Goal: Transaction & Acquisition: Purchase product/service

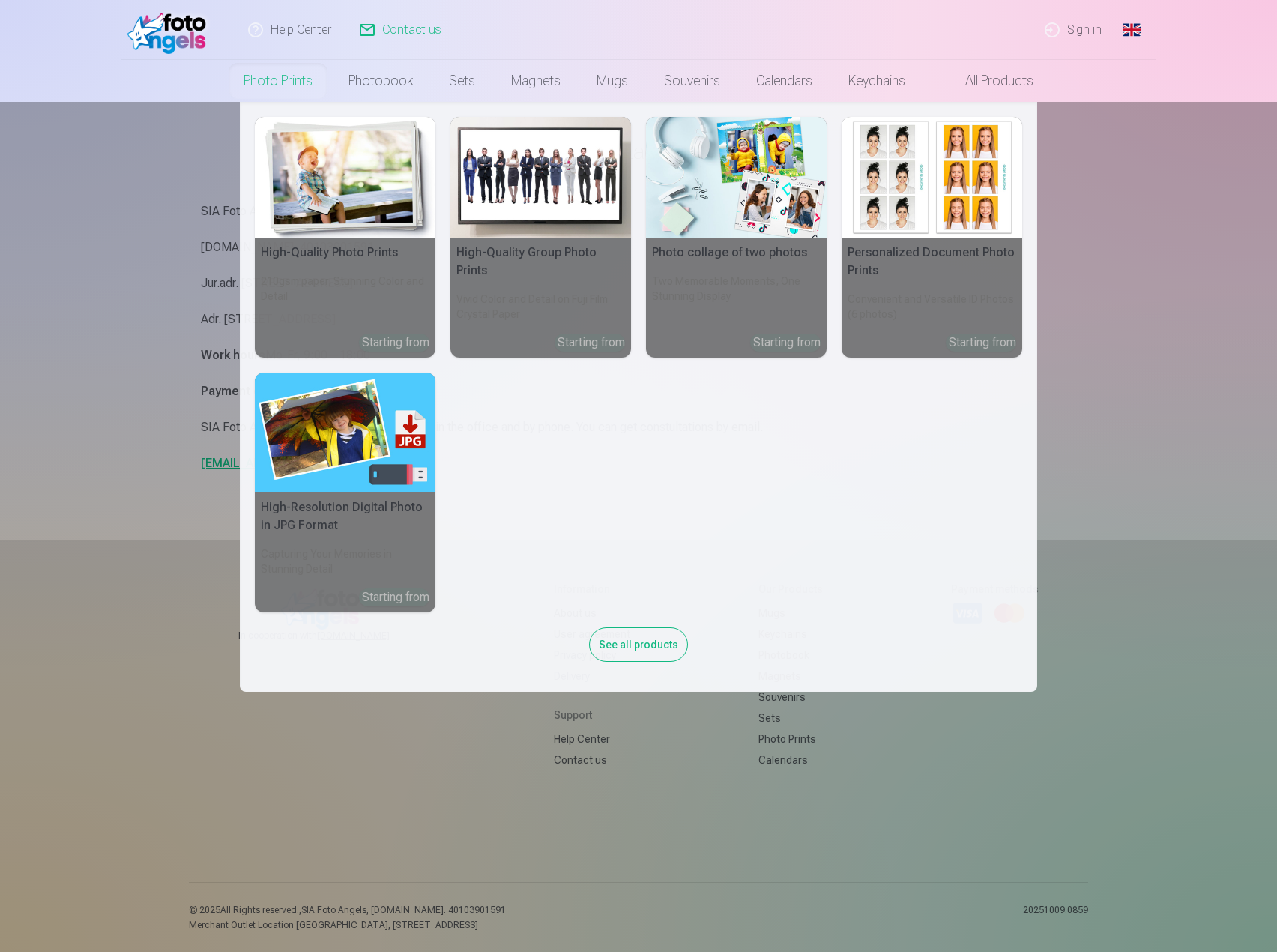
click at [368, 223] on img at bounding box center [346, 177] width 181 height 121
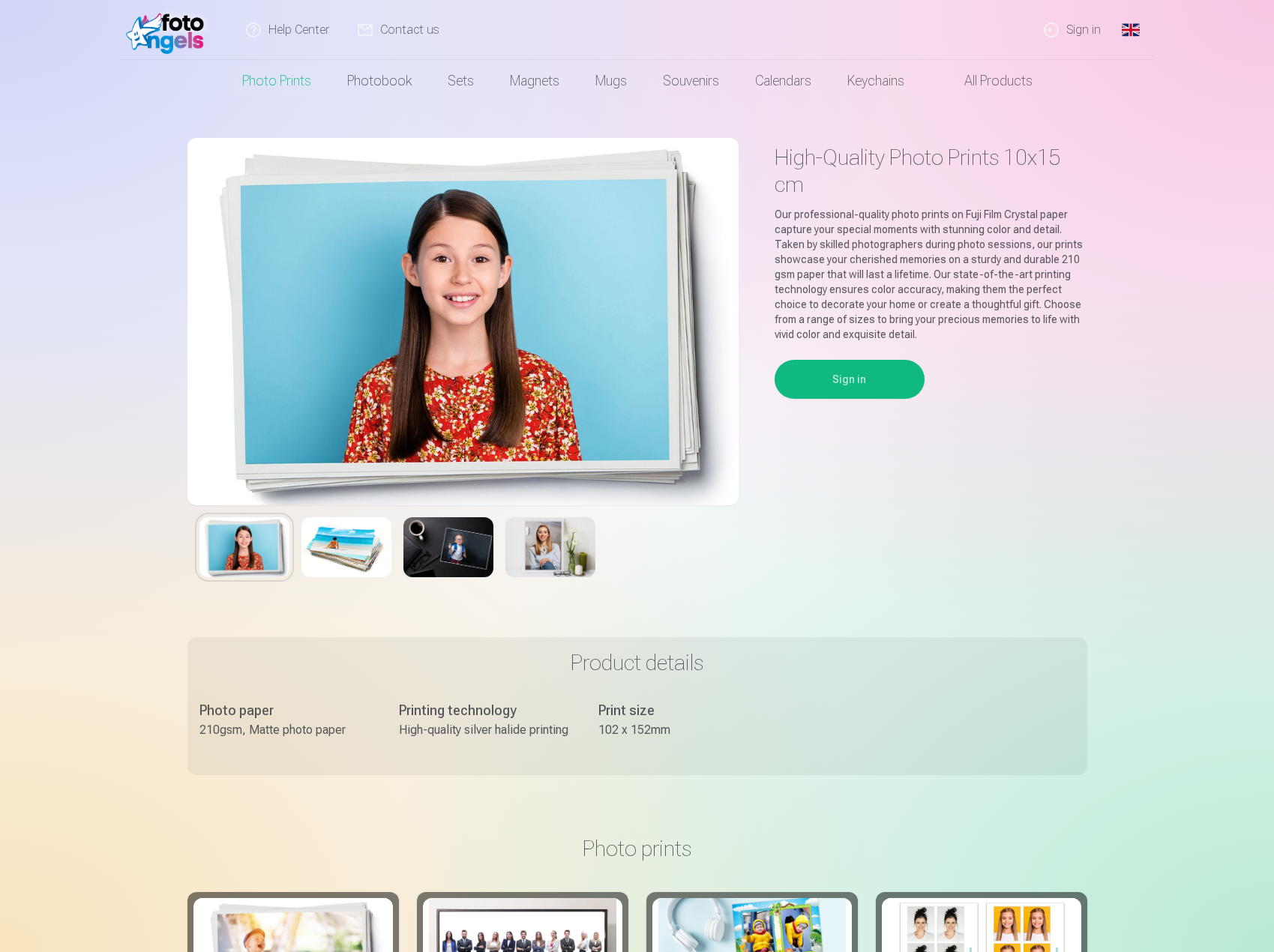
drag, startPoint x: 971, startPoint y: 42, endPoint x: 882, endPoint y: 59, distance: 90.6
click at [971, 42] on div "Help Center Contact us Sign in Global Latvian (lv) Lithuanian (lt) [DEMOGRAPHIC…" at bounding box center [637, 29] width 1034 height 60
click at [1000, 81] on link "All products" at bounding box center [985, 81] width 128 height 42
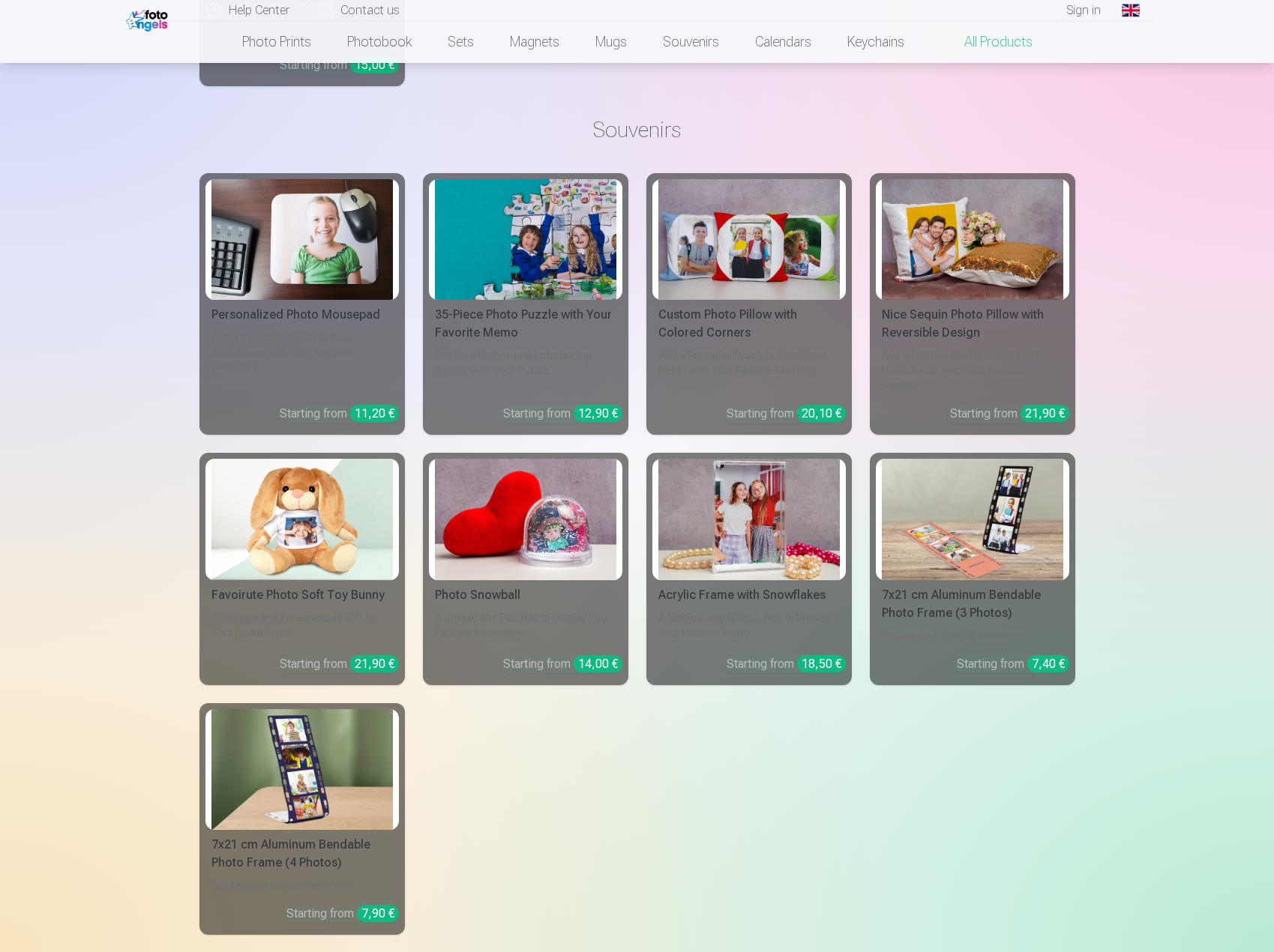
scroll to position [2849, 0]
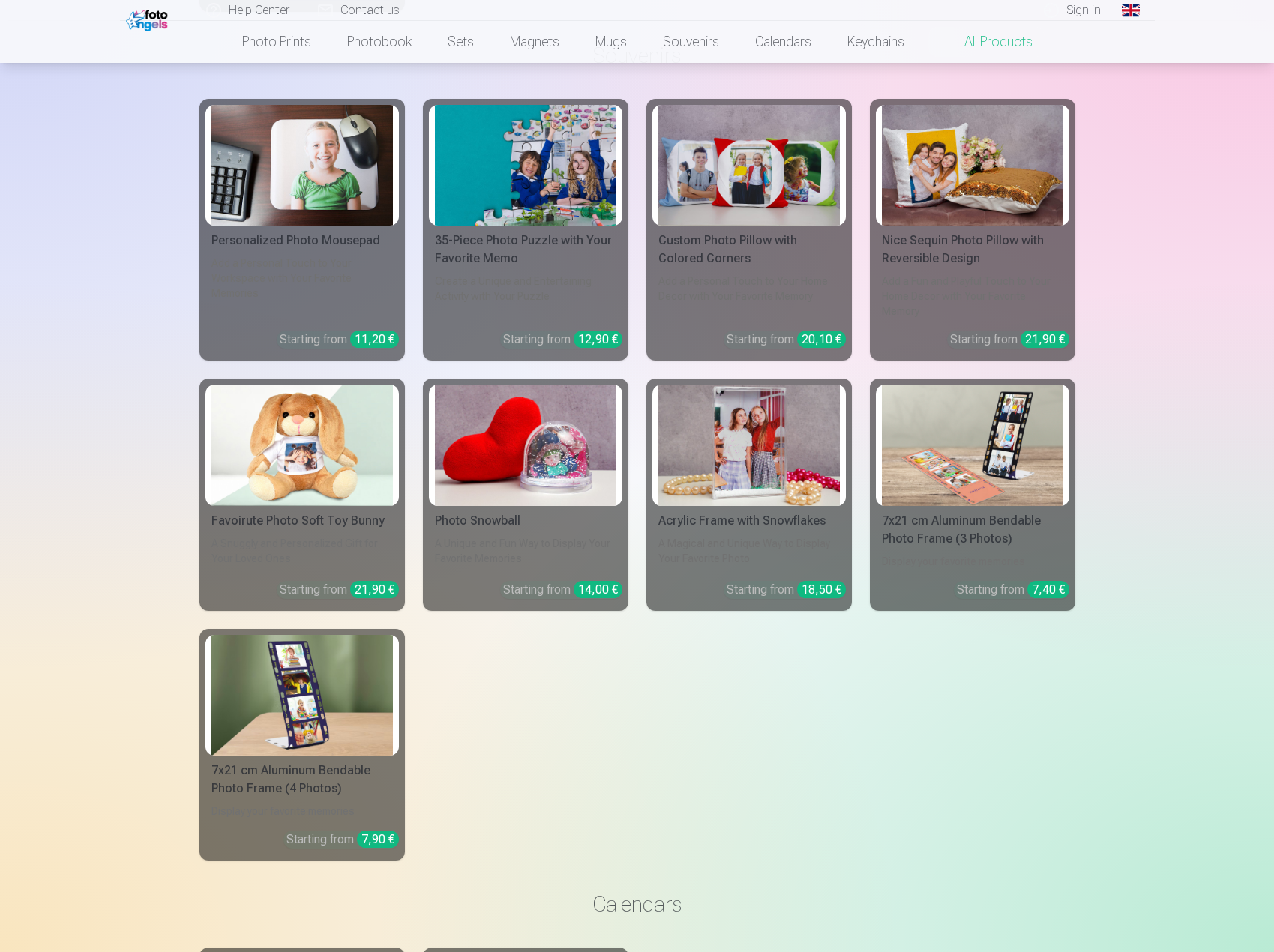
click at [535, 512] on div "Photo Snowball" at bounding box center [525, 522] width 194 height 18
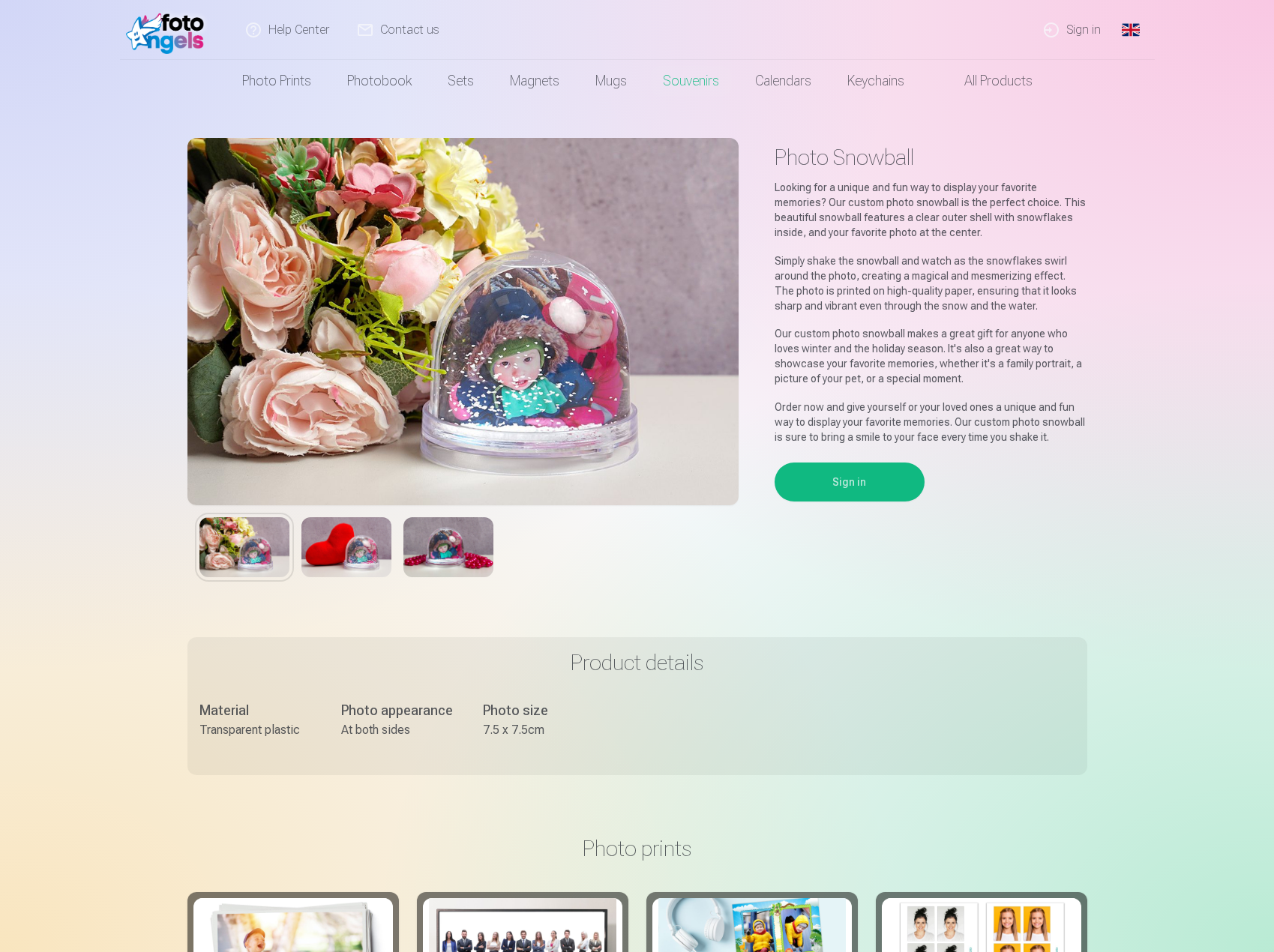
drag, startPoint x: 459, startPoint y: 529, endPoint x: 436, endPoint y: 536, distance: 24.0
click at [459, 529] on img at bounding box center [449, 547] width 90 height 60
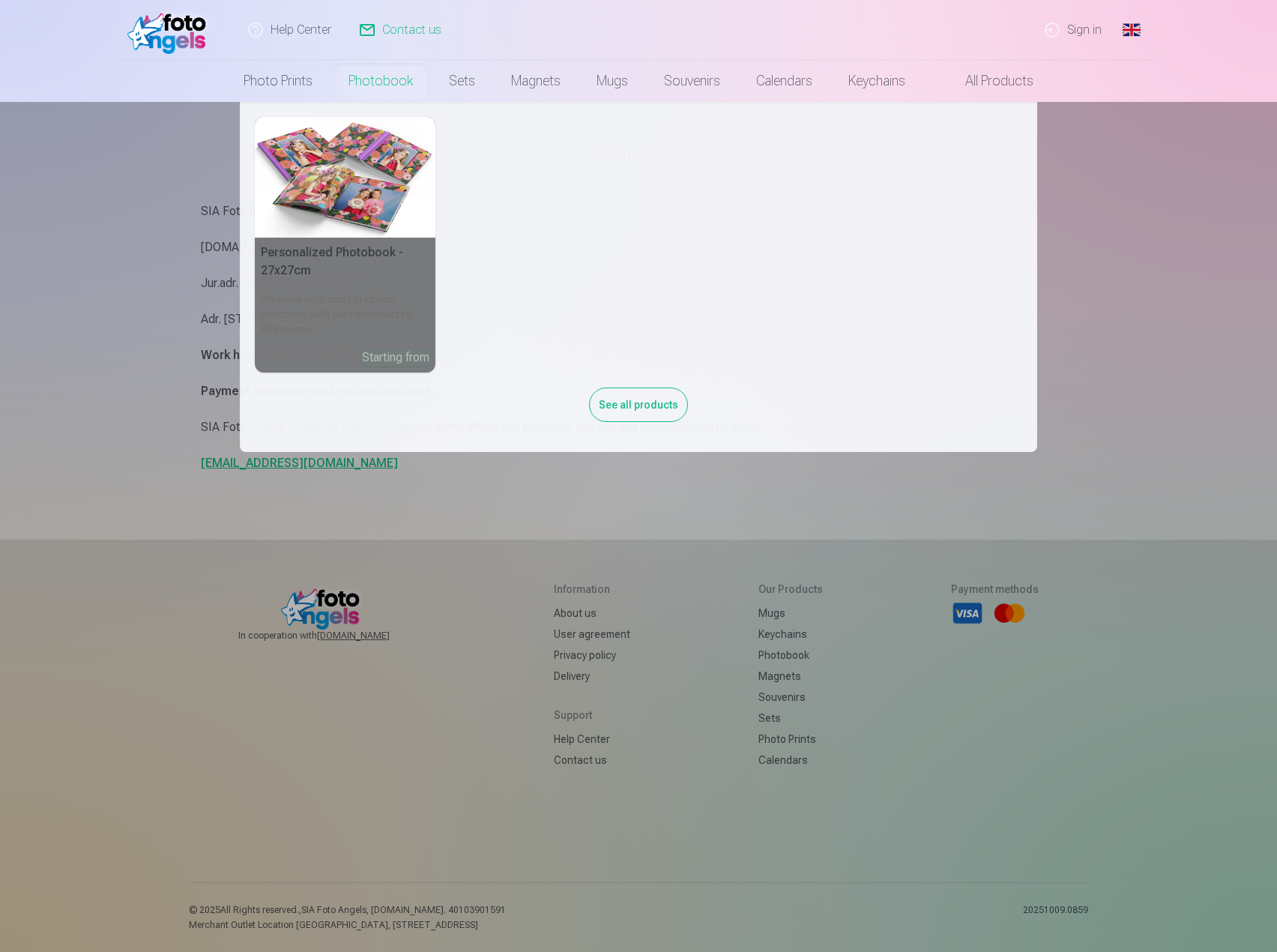
click at [357, 230] on img at bounding box center [346, 177] width 181 height 121
